Goal: Find specific fact: Find specific fact

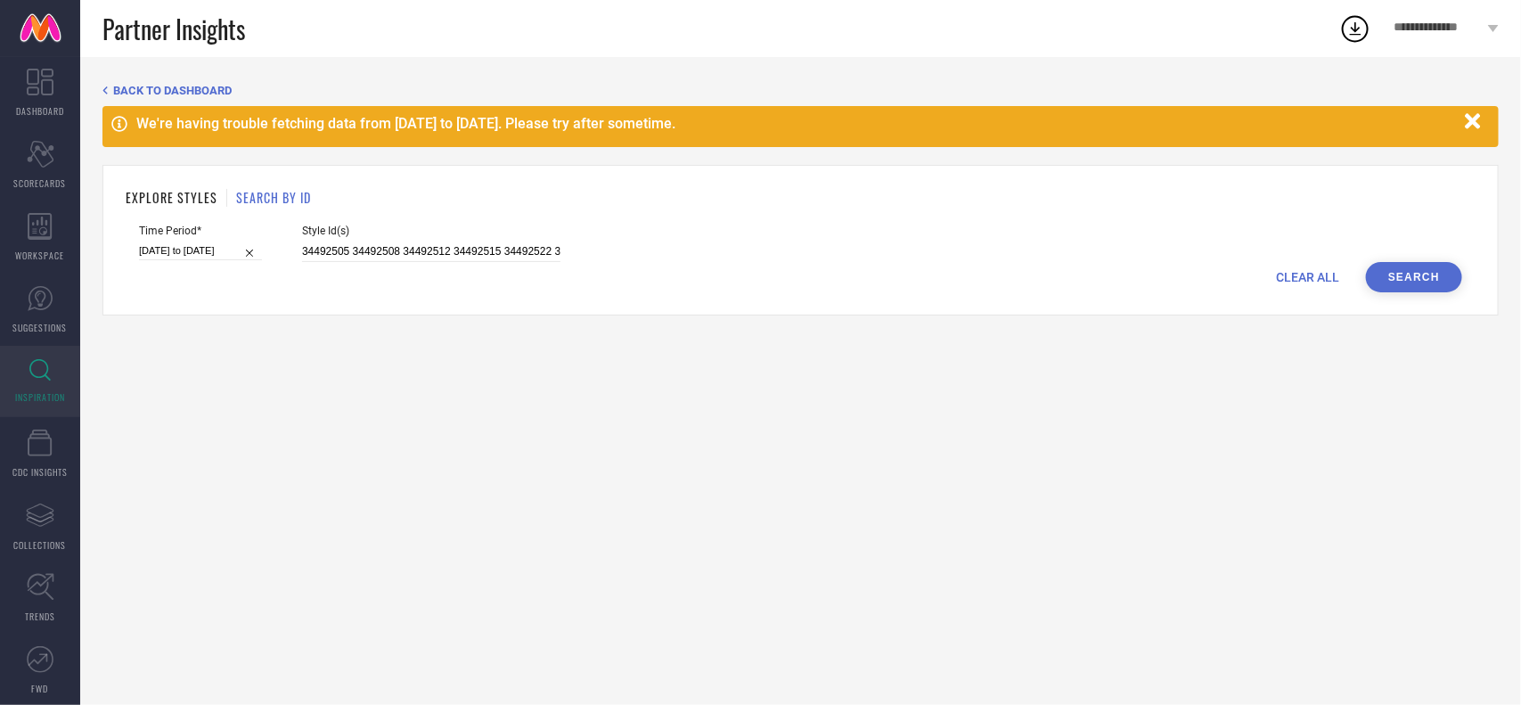
click at [439, 264] on div "CLEAR ALL Search" at bounding box center [800, 277] width 1323 height 30
click at [415, 247] on input "34492505 34492508 34492512 34492515 34492522 34492528 34493115 34493118 3449312…" at bounding box center [431, 251] width 258 height 20
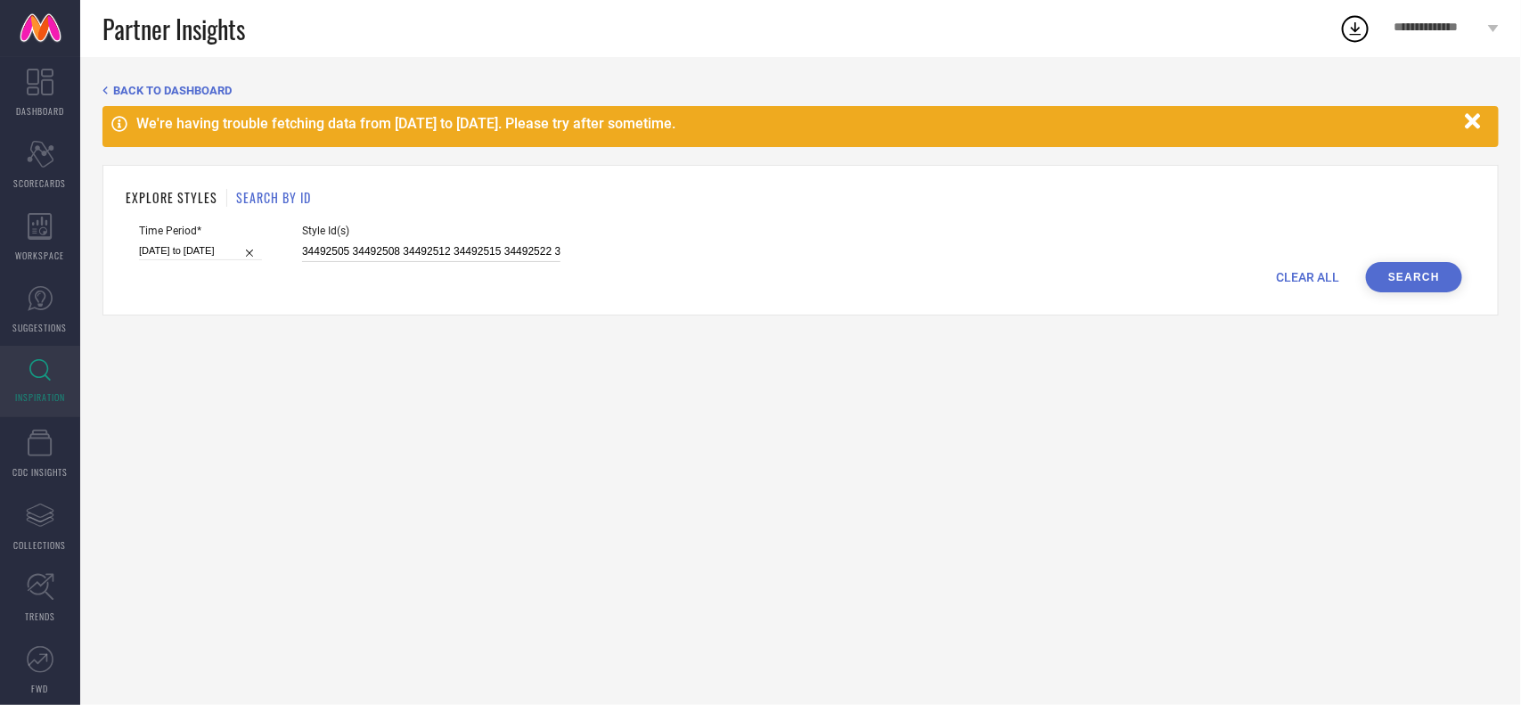
click at [415, 247] on input "34492505 34492508 34492512 34492515 34492522 34492528 34493115 34493118 3449312…" at bounding box center [431, 251] width 258 height 20
paste input "33466228"
type input "33466228"
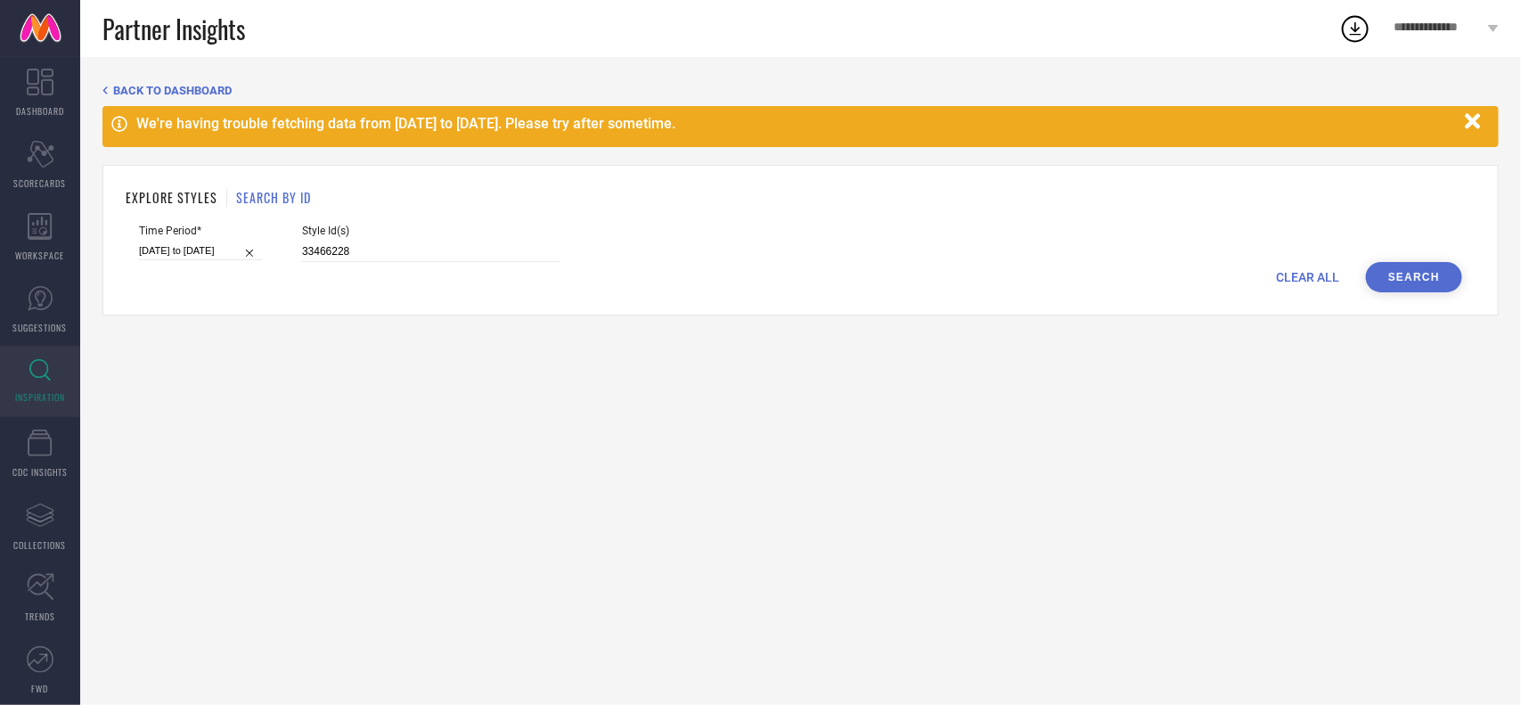
click at [1404, 288] on button "Search" at bounding box center [1414, 277] width 96 height 30
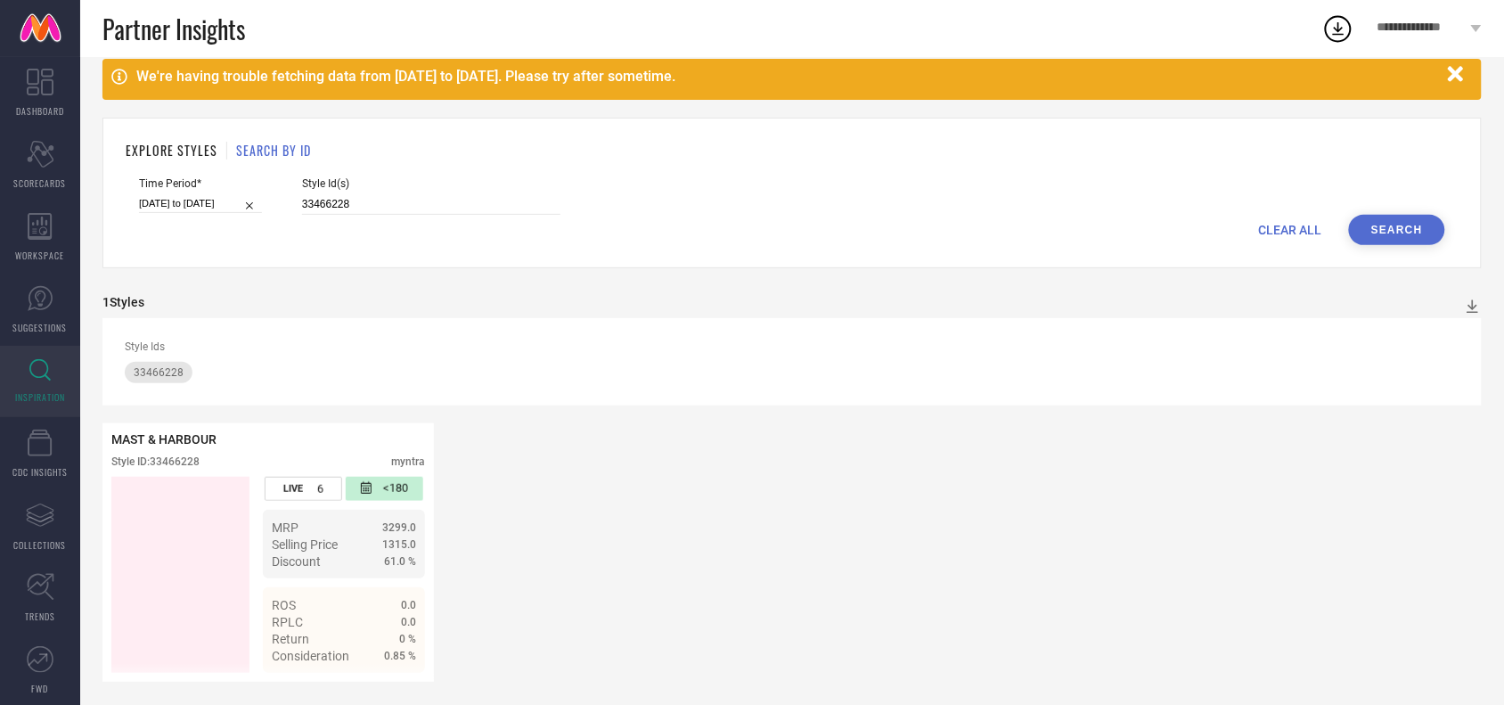
scroll to position [53, 0]
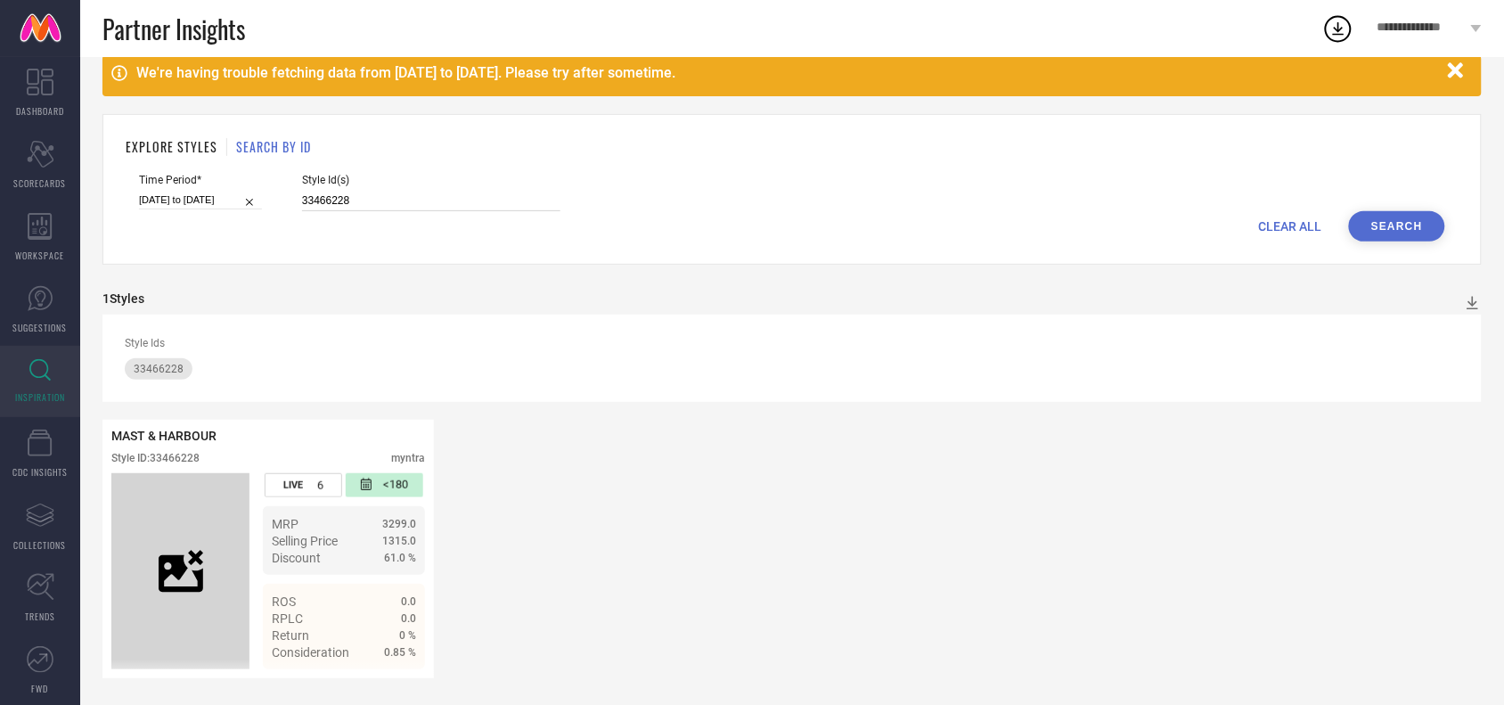
click at [381, 194] on input "33466228" at bounding box center [431, 201] width 258 height 20
paste input "30"
type input "33466230"
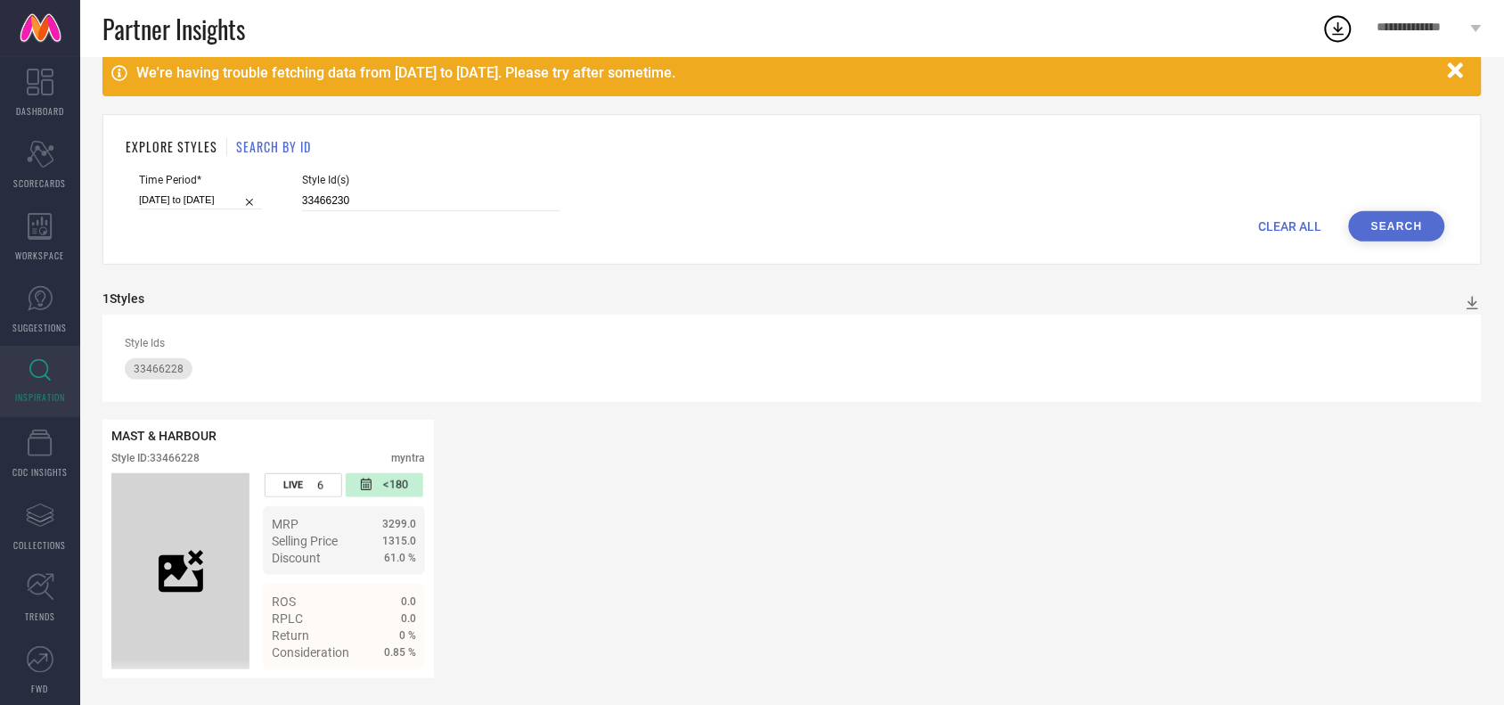
click at [1395, 232] on button "Search" at bounding box center [1397, 226] width 96 height 30
